Goal: Book appointment/travel/reservation

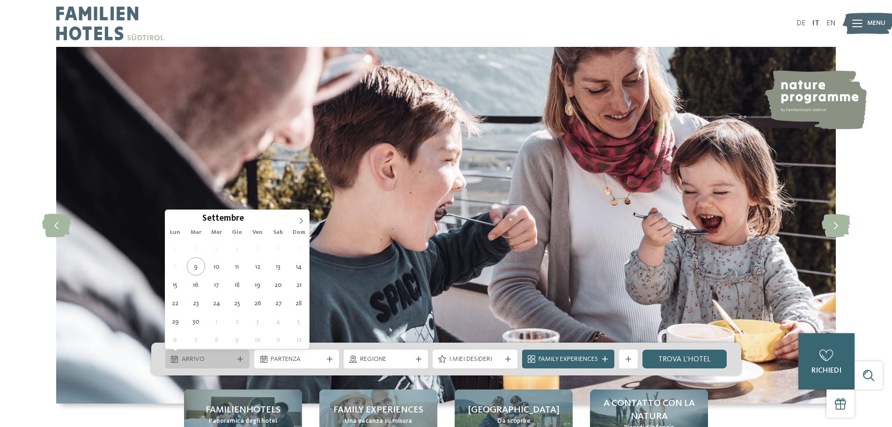
click at [241, 358] on icon at bounding box center [240, 359] width 6 height 6
click at [301, 221] on icon at bounding box center [301, 220] width 7 height 7
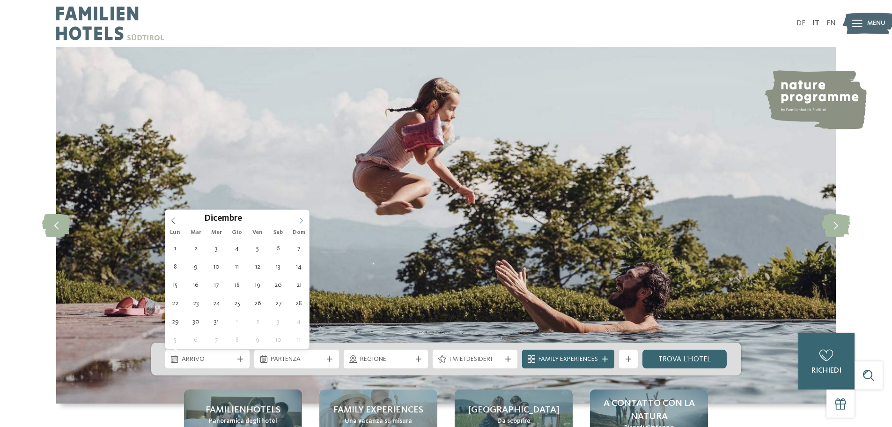
click at [301, 221] on icon at bounding box center [301, 220] width 7 height 7
type input "****"
click at [301, 221] on icon at bounding box center [301, 220] width 7 height 7
type div "[DATE]"
type input "****"
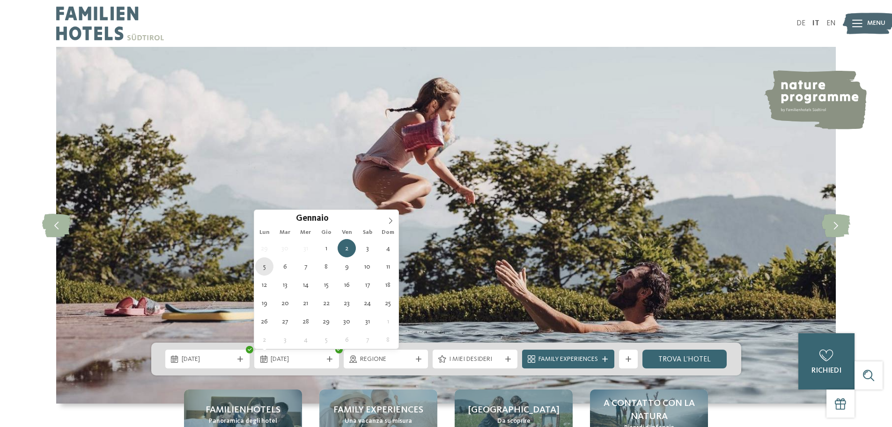
type div "[DATE]"
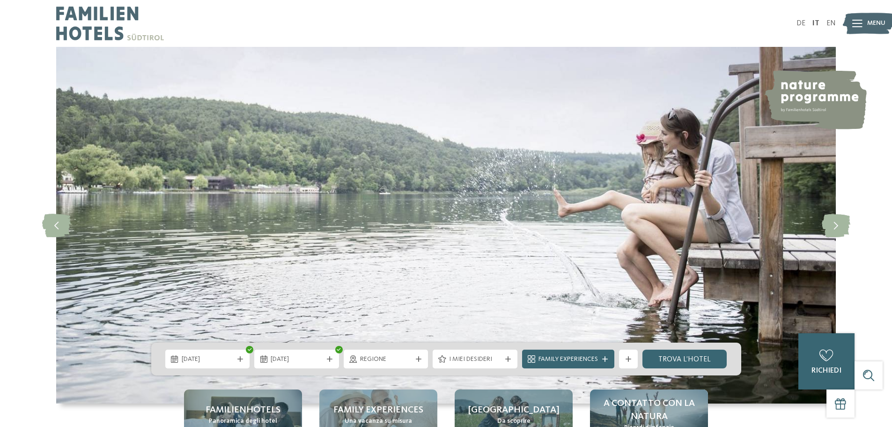
click at [420, 359] on icon at bounding box center [419, 359] width 6 height 6
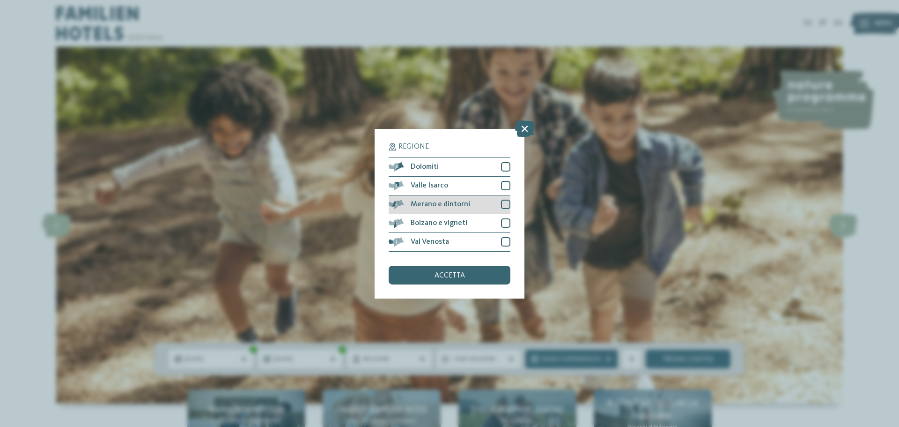
click at [503, 204] on div at bounding box center [505, 203] width 9 height 9
click at [508, 162] on div at bounding box center [505, 166] width 9 height 9
click at [456, 271] on div "accetta" at bounding box center [450, 275] width 122 height 19
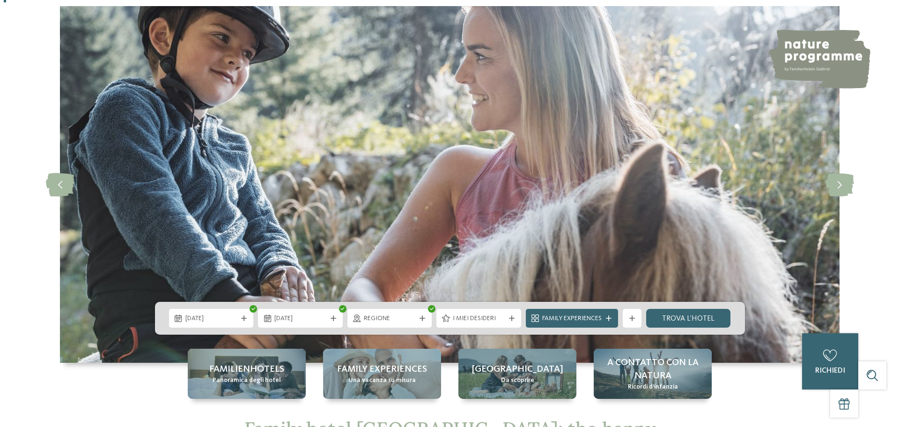
scroll to position [94, 0]
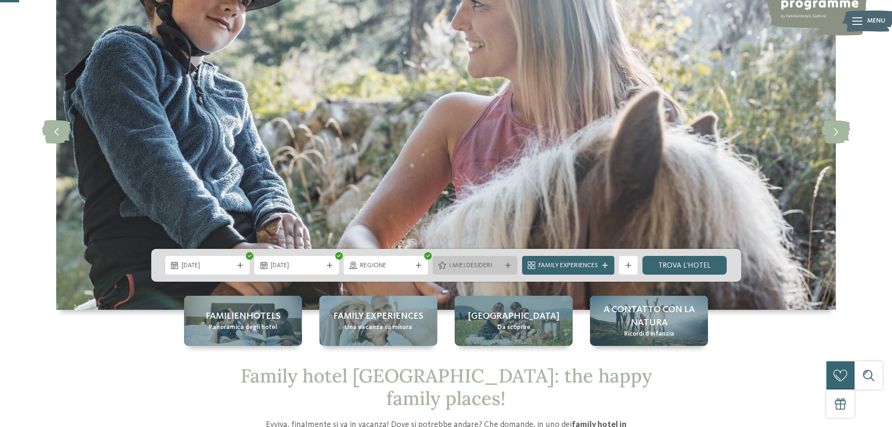
click at [508, 262] on div "I miei desideri" at bounding box center [475, 265] width 85 height 19
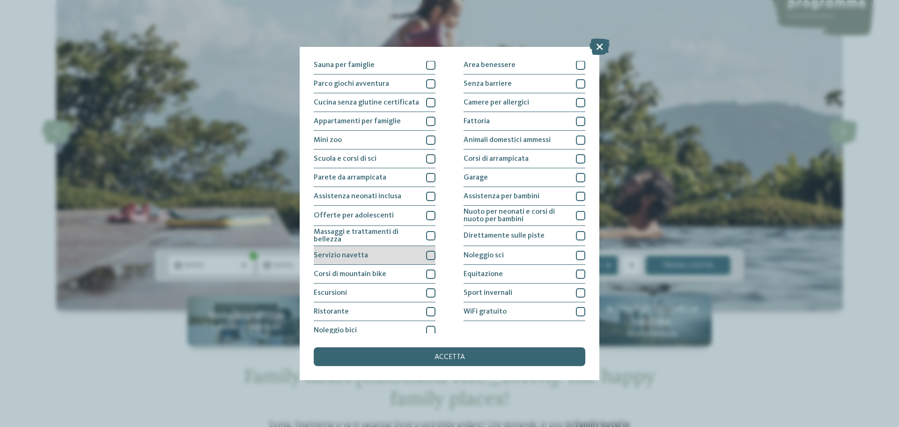
scroll to position [66, 0]
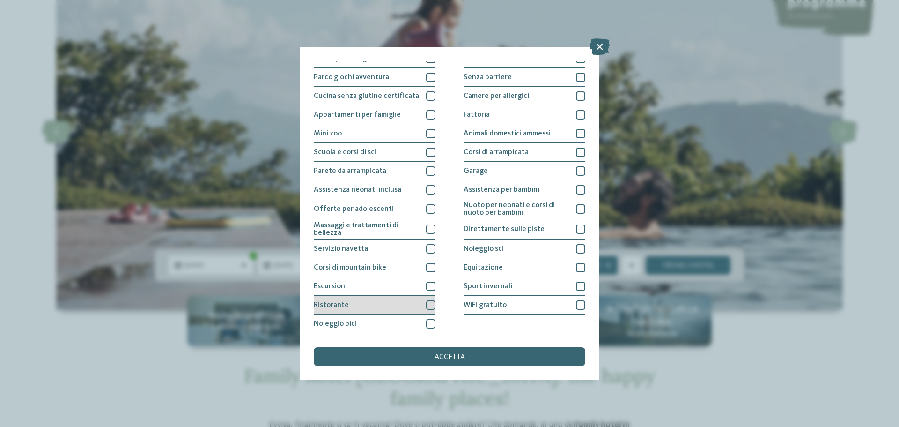
click at [431, 305] on div at bounding box center [430, 304] width 9 height 9
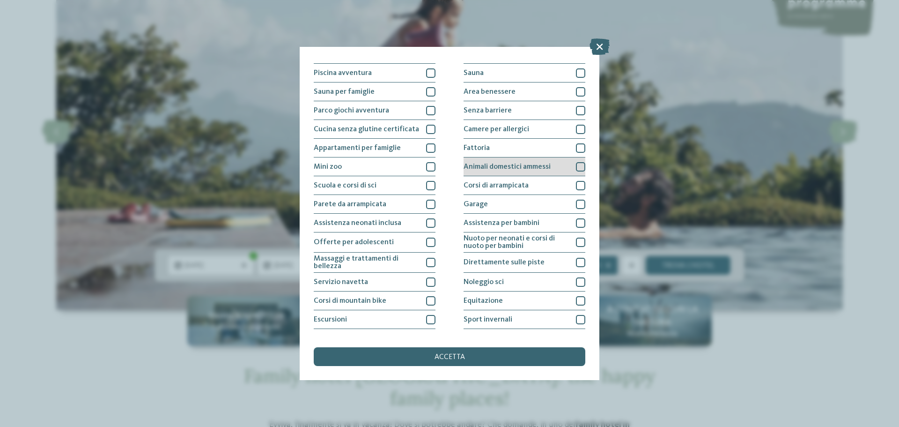
scroll to position [0, 0]
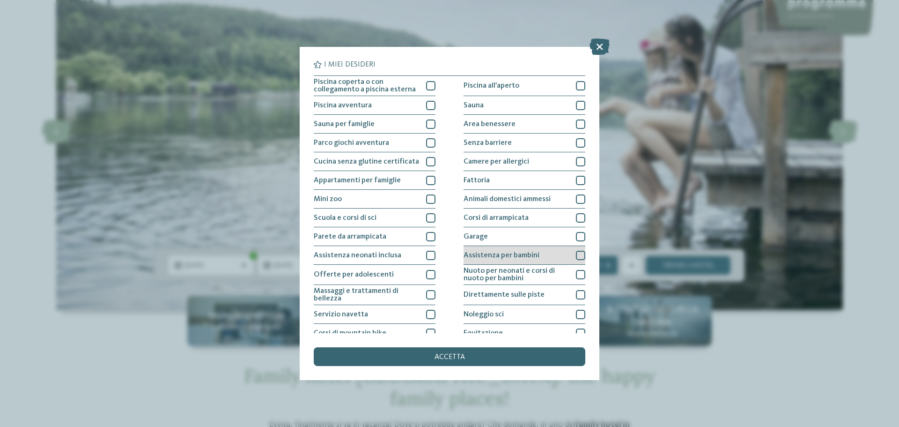
click at [576, 254] on div at bounding box center [580, 255] width 9 height 9
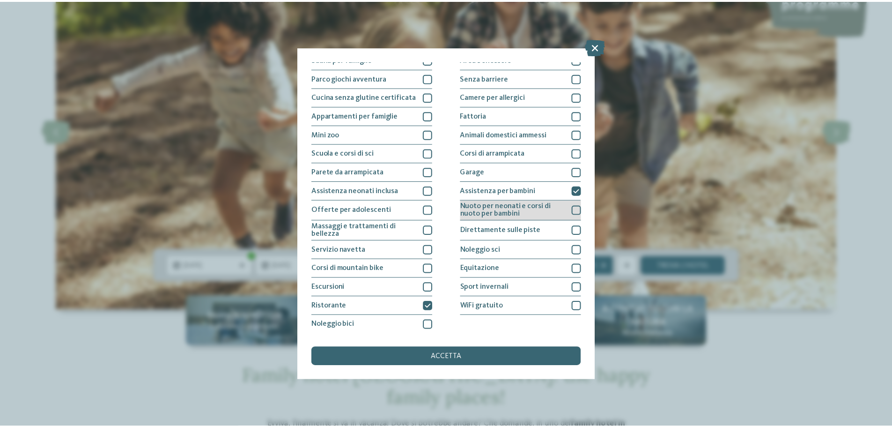
scroll to position [66, 0]
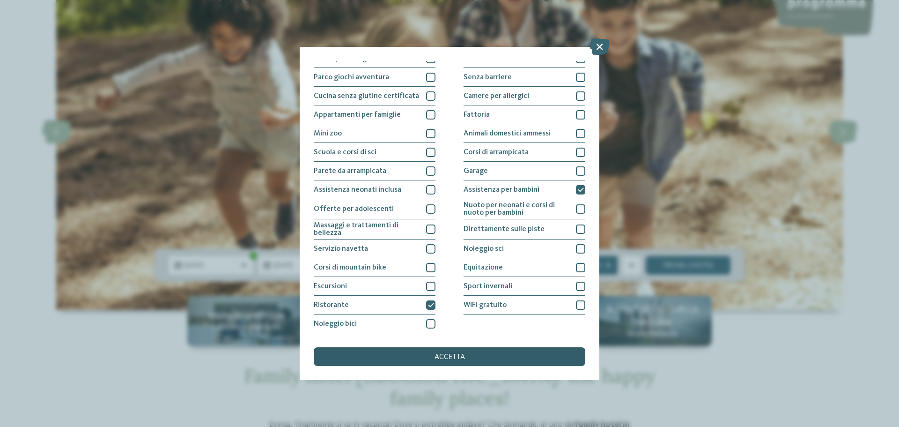
click at [457, 353] on div "accetta" at bounding box center [450, 356] width 272 height 19
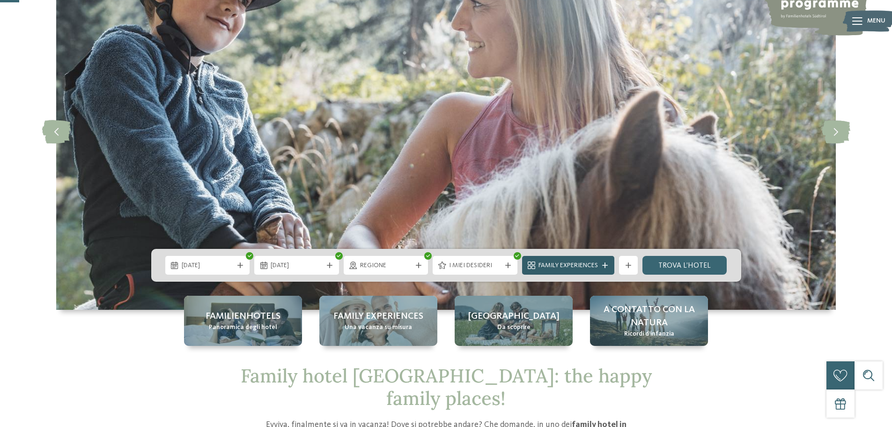
click at [608, 263] on icon at bounding box center [605, 265] width 6 height 6
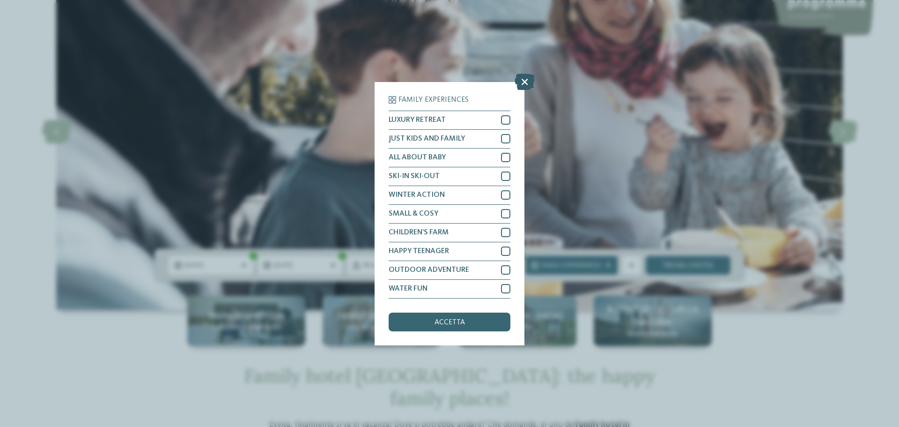
click at [525, 81] on icon at bounding box center [525, 81] width 20 height 16
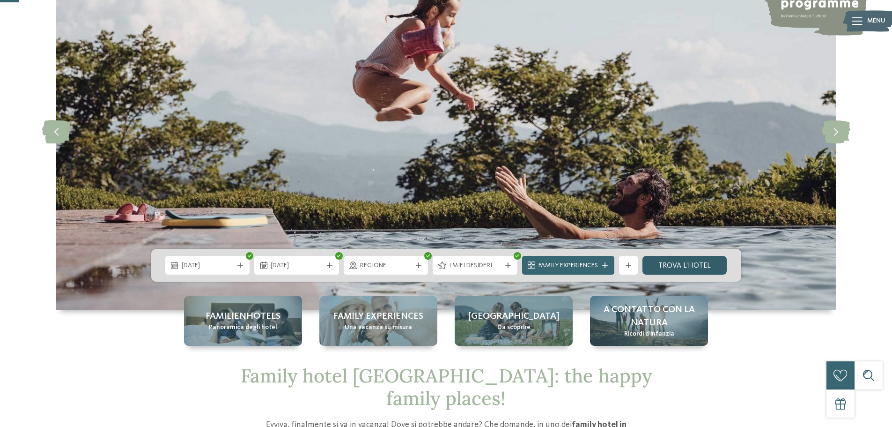
click at [687, 267] on link "trova l’hotel" at bounding box center [684, 265] width 85 height 19
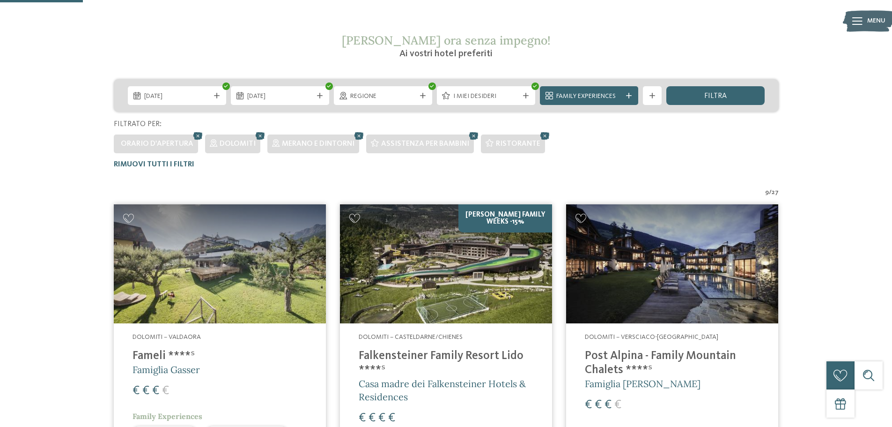
scroll to position [214, 0]
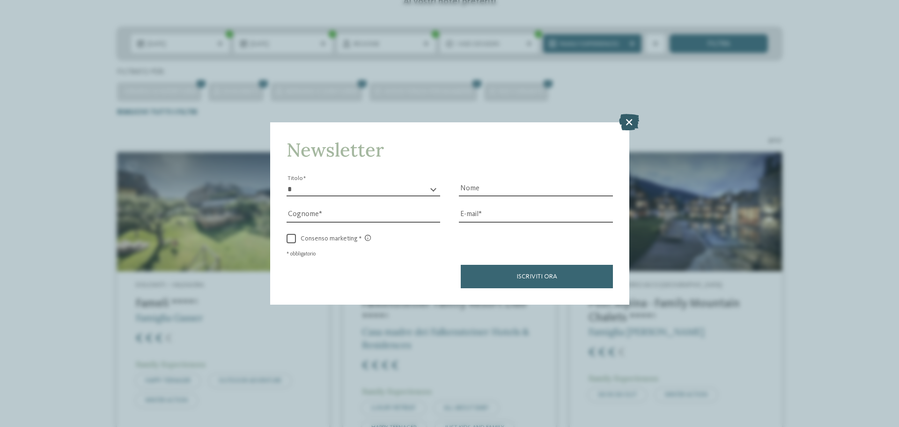
click at [629, 118] on icon at bounding box center [629, 122] width 20 height 16
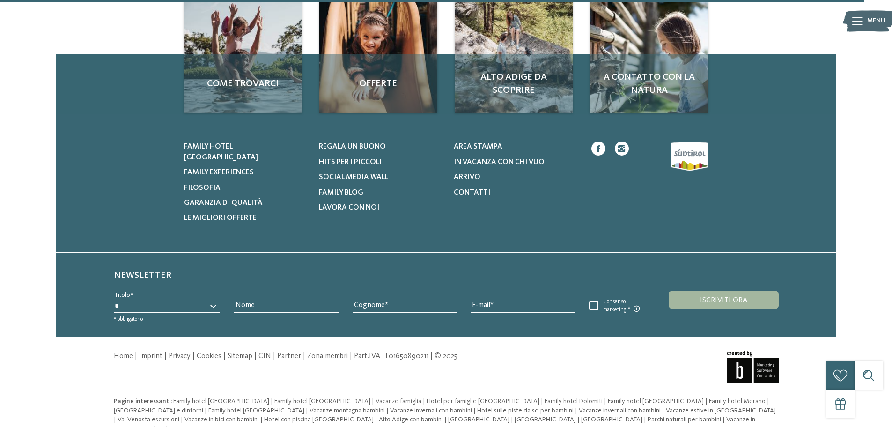
scroll to position [1425, 0]
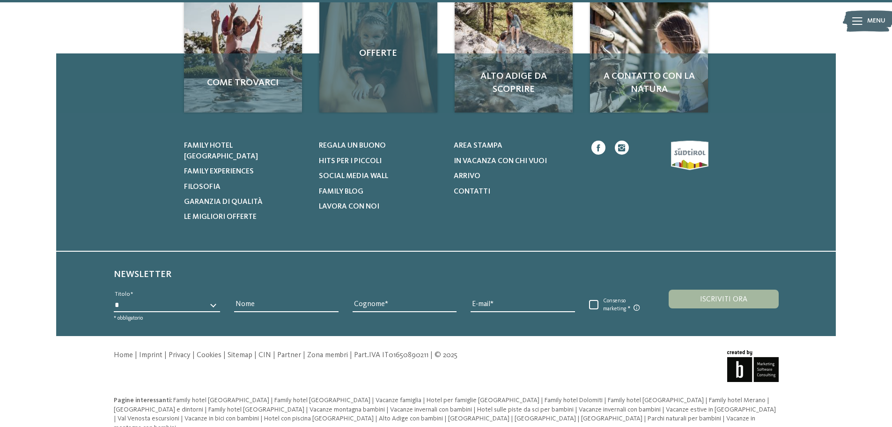
click at [377, 57] on span "Offerte" at bounding box center [378, 53] width 99 height 13
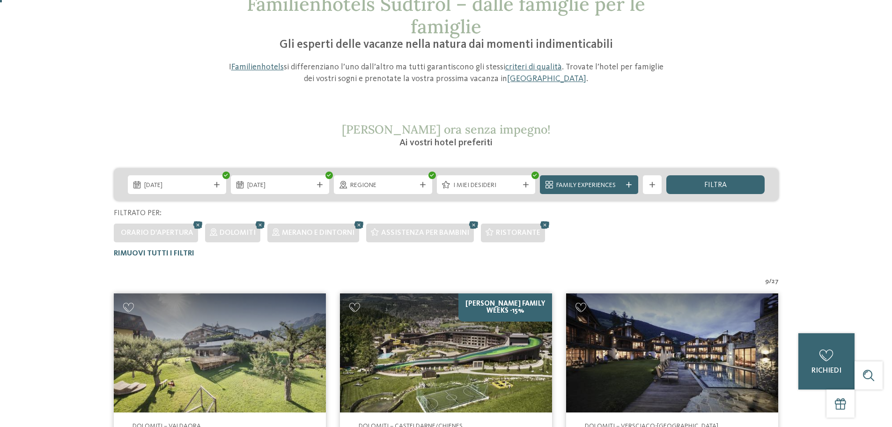
scroll to position [0, 0]
